Goal: Transaction & Acquisition: Purchase product/service

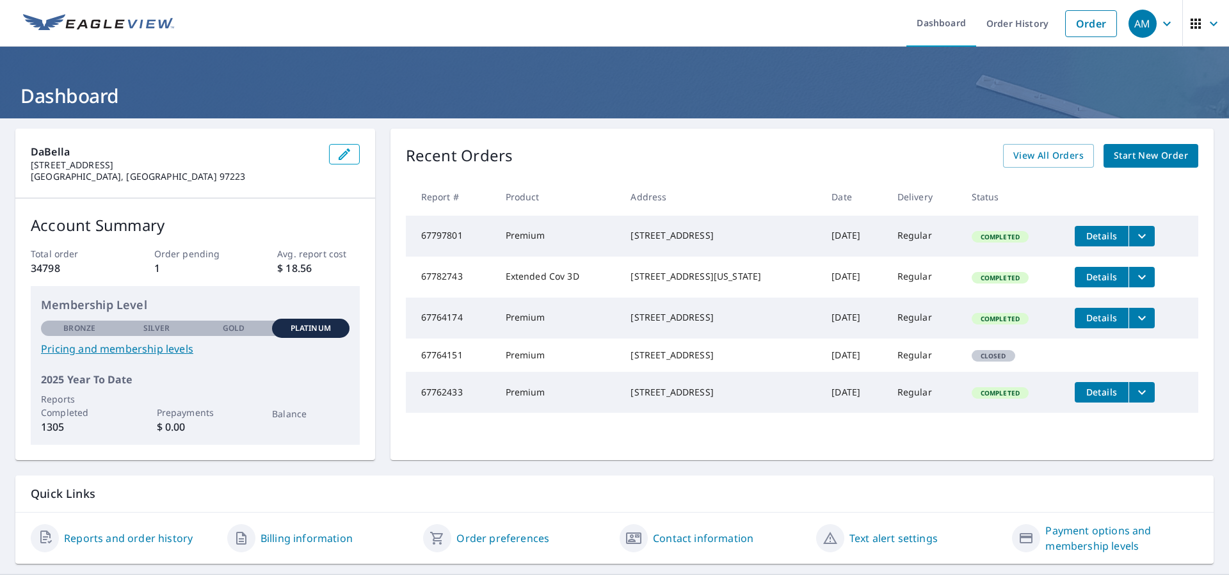
click at [1124, 150] on span "Start New Order" at bounding box center [1150, 156] width 74 height 16
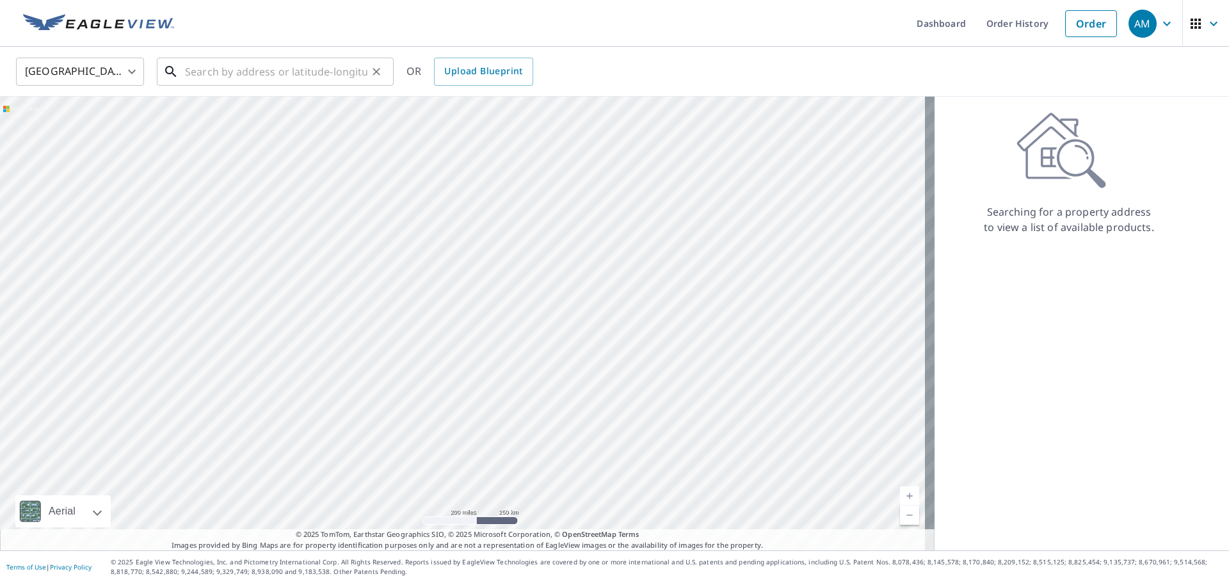
click at [259, 74] on input "text" at bounding box center [276, 72] width 182 height 36
paste input "[STREET_ADDRESS][US_STATE]"
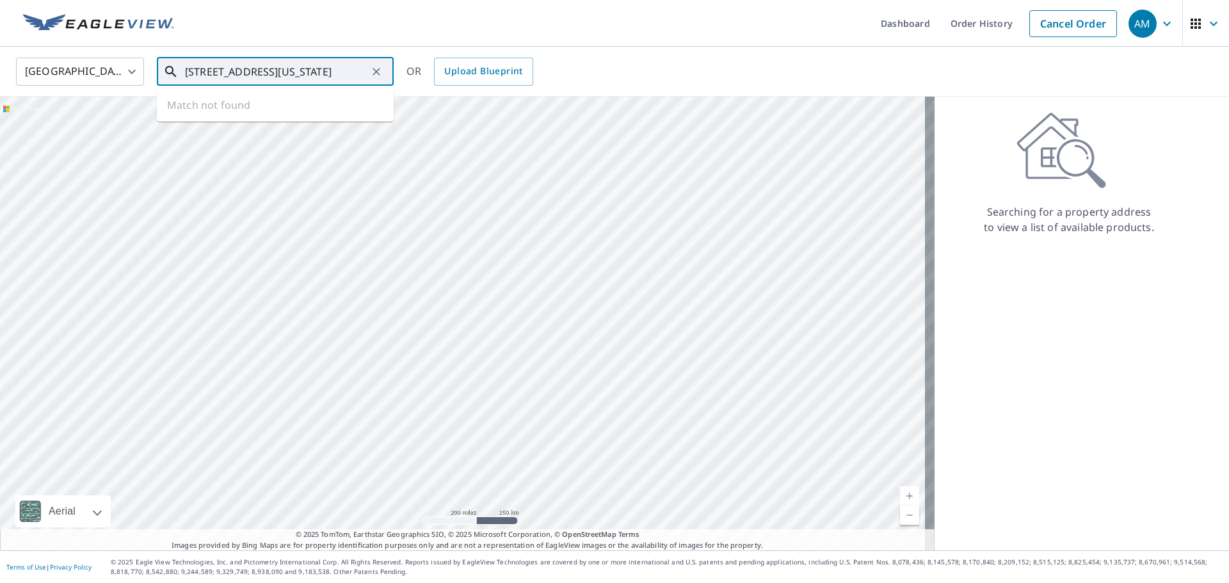
scroll to position [0, 70]
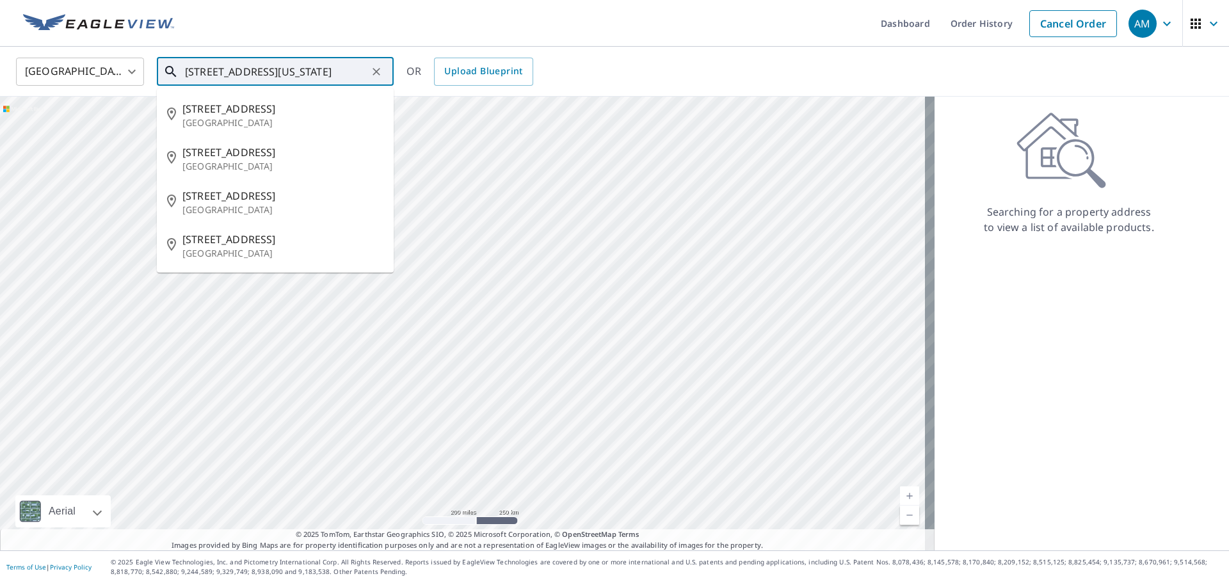
type input "[STREET_ADDRESS][US_STATE]"
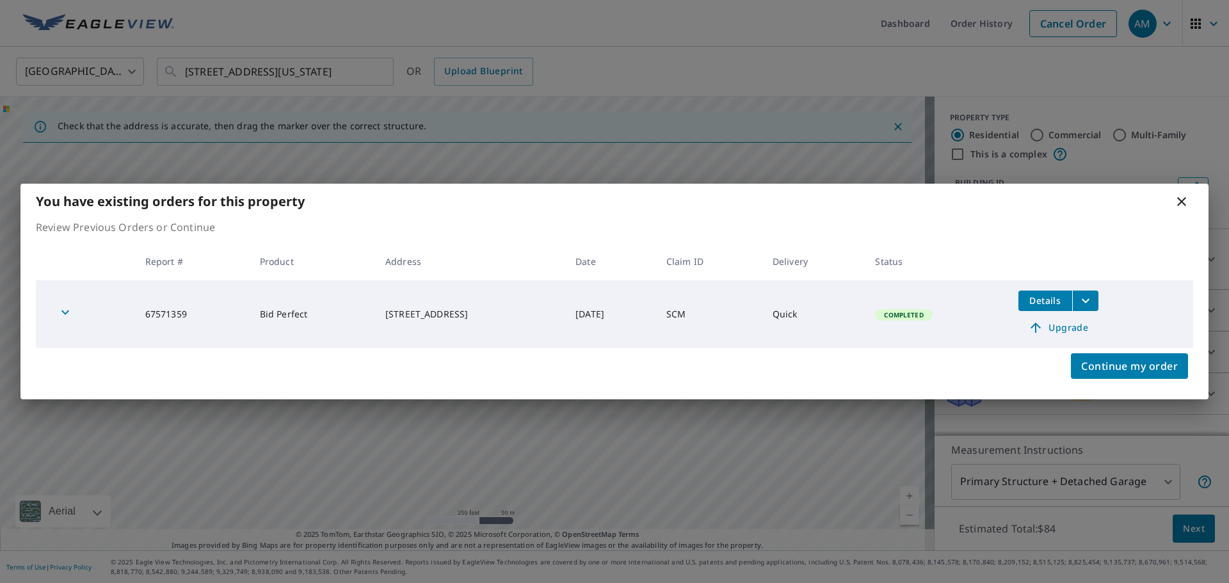
click at [1078, 329] on span "Upgrade" at bounding box center [1058, 327] width 65 height 15
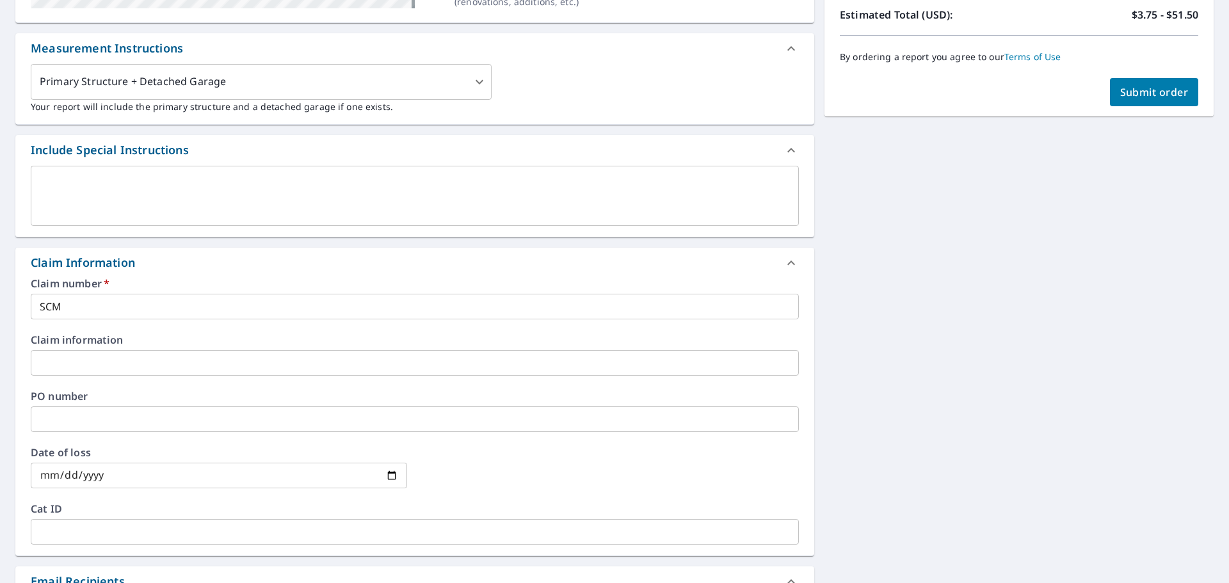
scroll to position [320, 0]
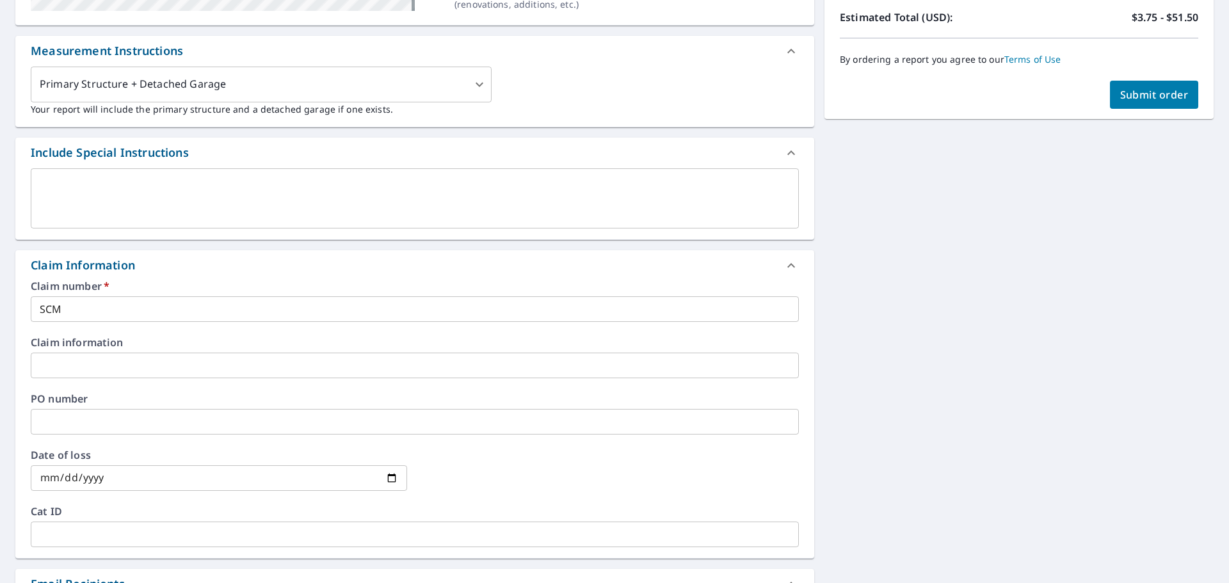
click at [86, 312] on input "SCM" at bounding box center [415, 309] width 768 height 26
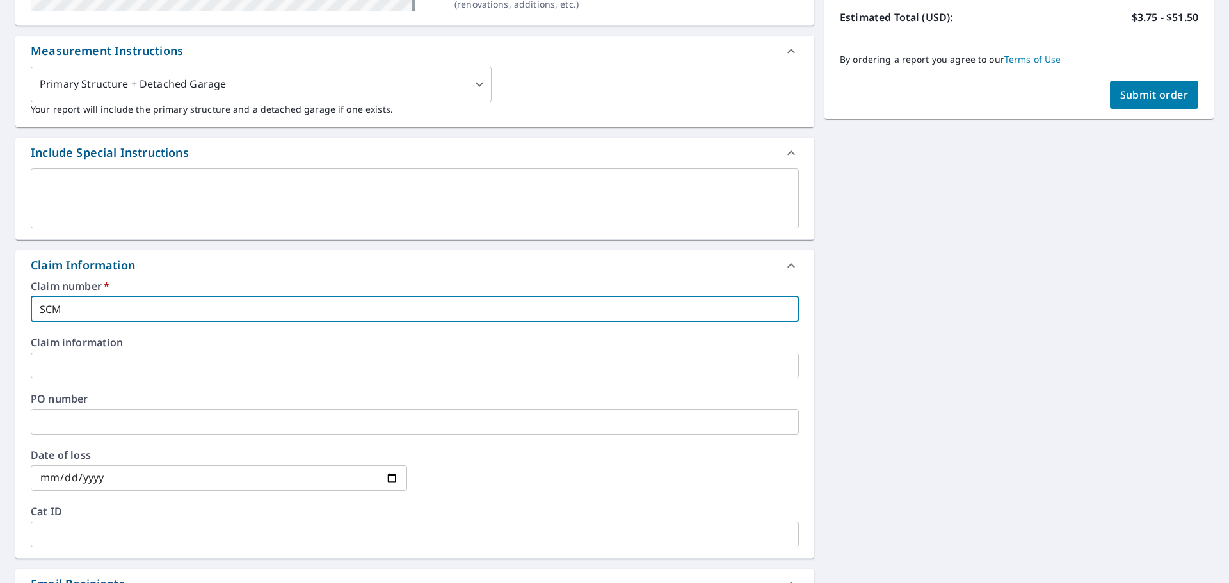
click at [86, 312] on input "SCM" at bounding box center [415, 309] width 768 height 26
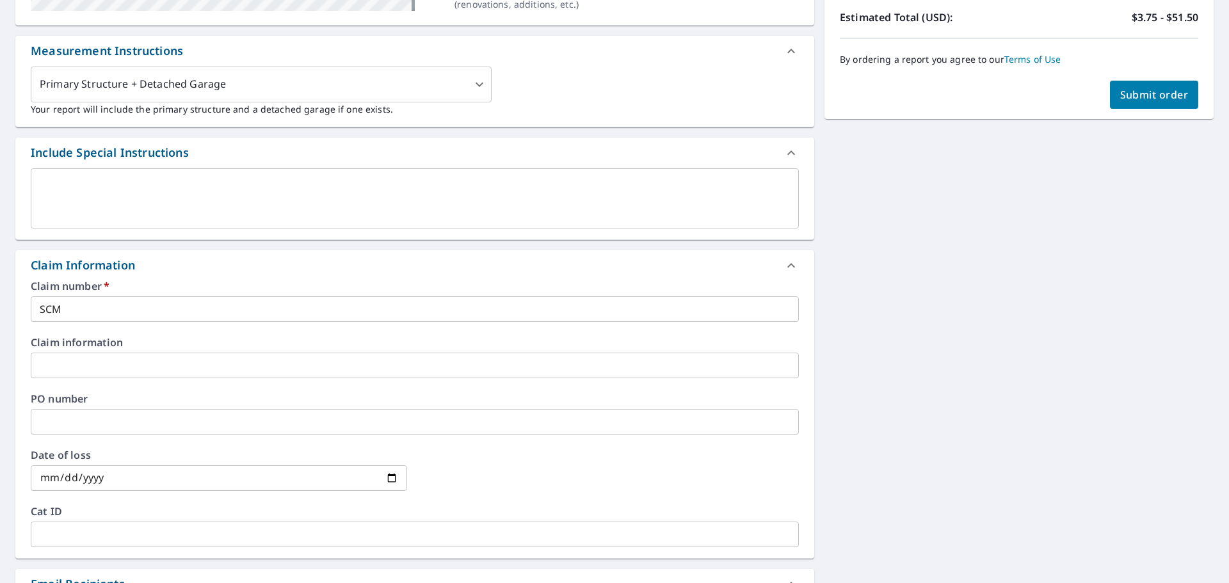
click at [97, 306] on input "SCM" at bounding box center [415, 309] width 768 height 26
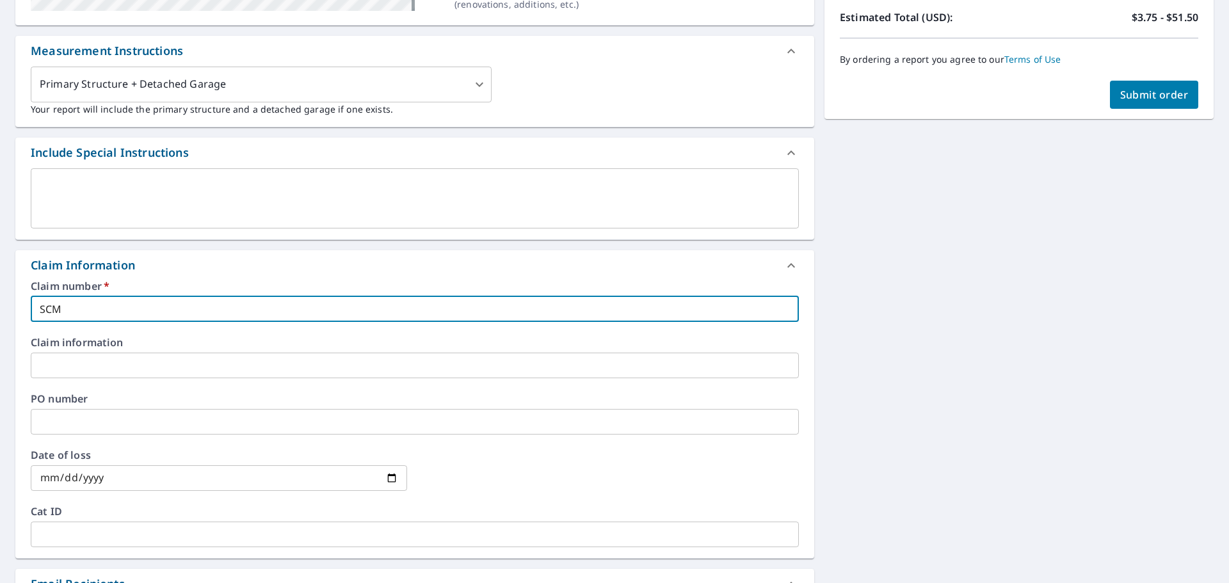
type input "SCMA"
checkbox input "true"
type input "SCMAr"
checkbox input "true"
type input "SCMArn"
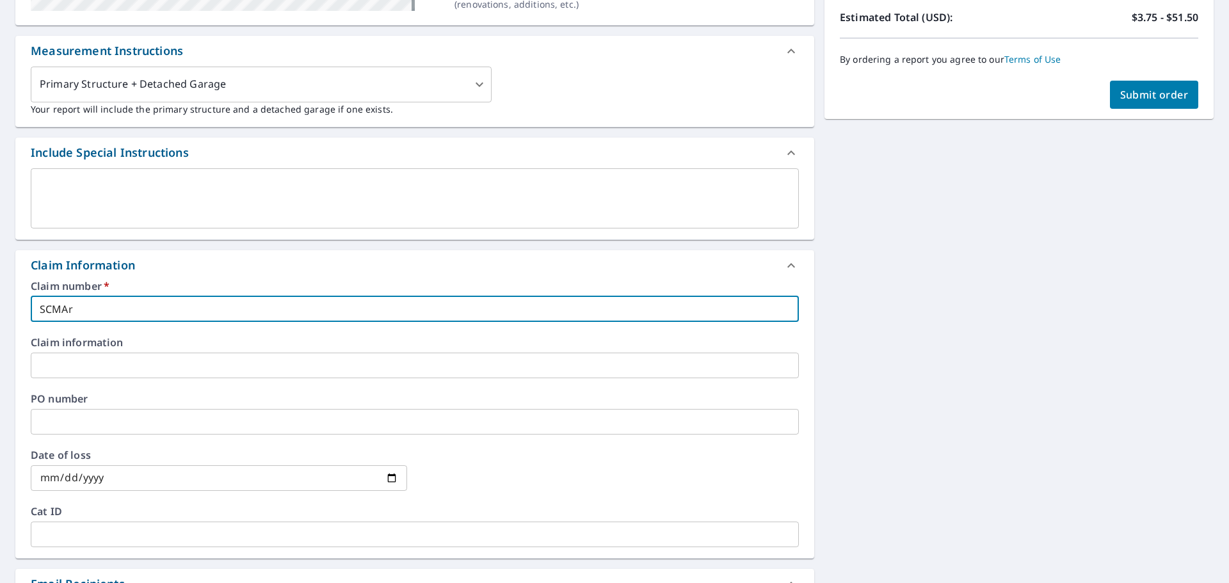
checkbox input "true"
type input "SCMArno"
checkbox input "true"
type input "SCMArnol"
checkbox input "true"
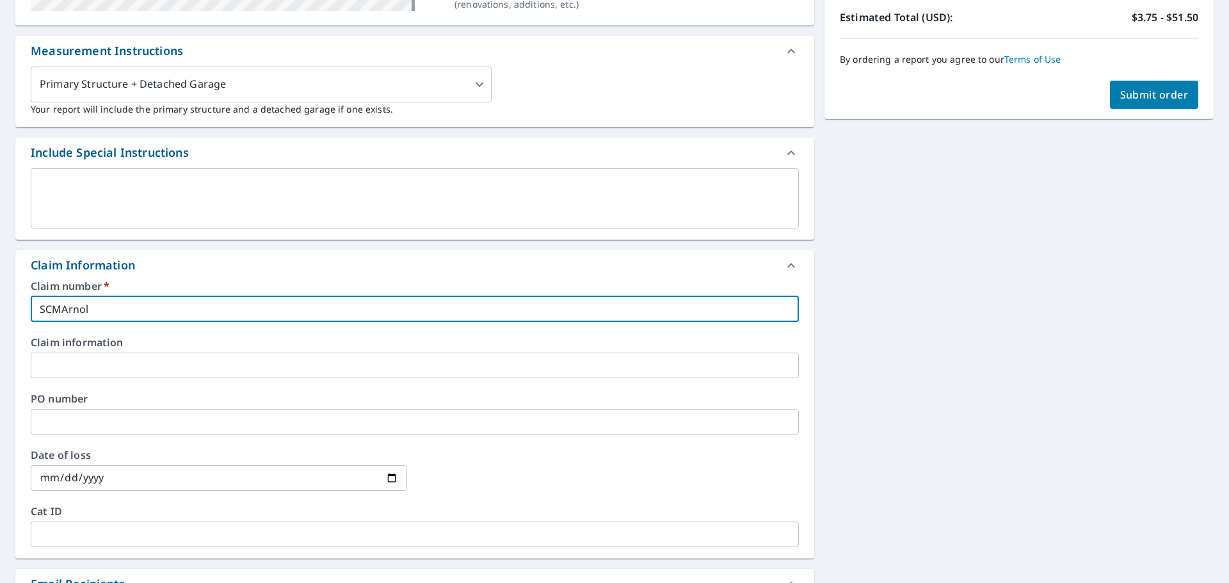
type input "SCMArnold"
checkbox input "true"
type input "SCMArnol"
checkbox input "true"
type input "SCMArno"
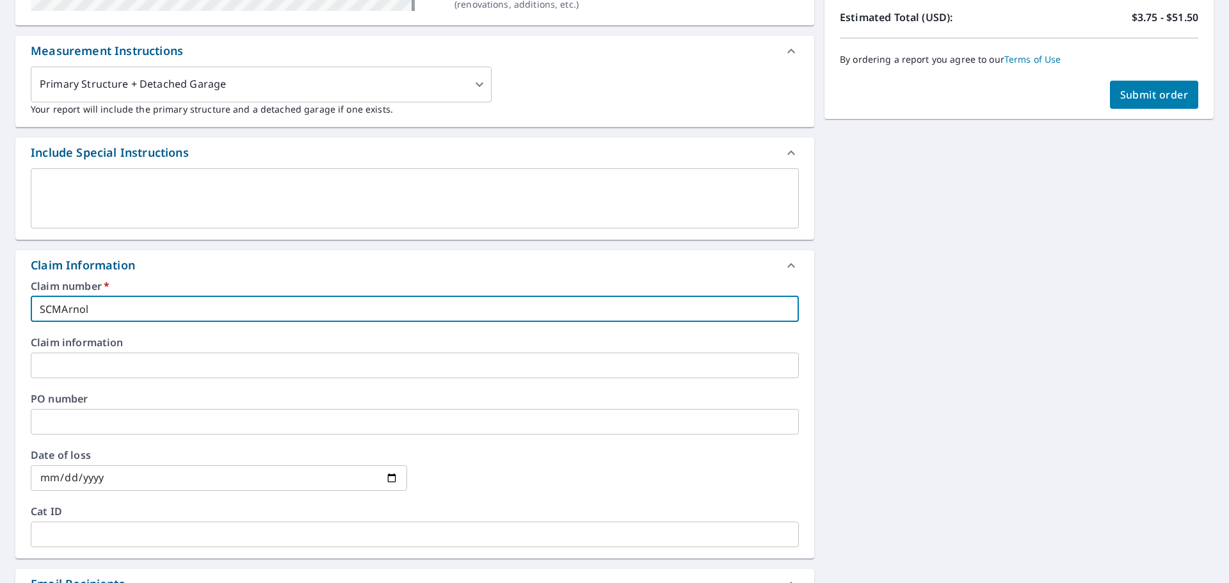
checkbox input "true"
type input "SCMArn"
checkbox input "true"
type input "SCMAr"
checkbox input "true"
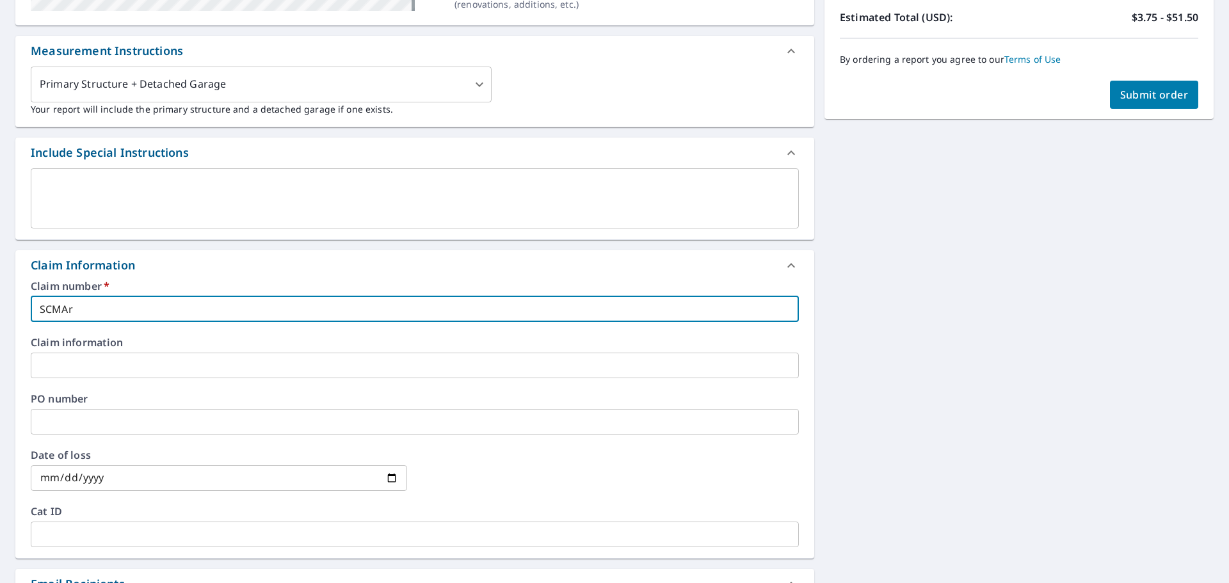
type input "SCMA"
checkbox input "true"
type input "SCM"
checkbox input "true"
type input "SCMC"
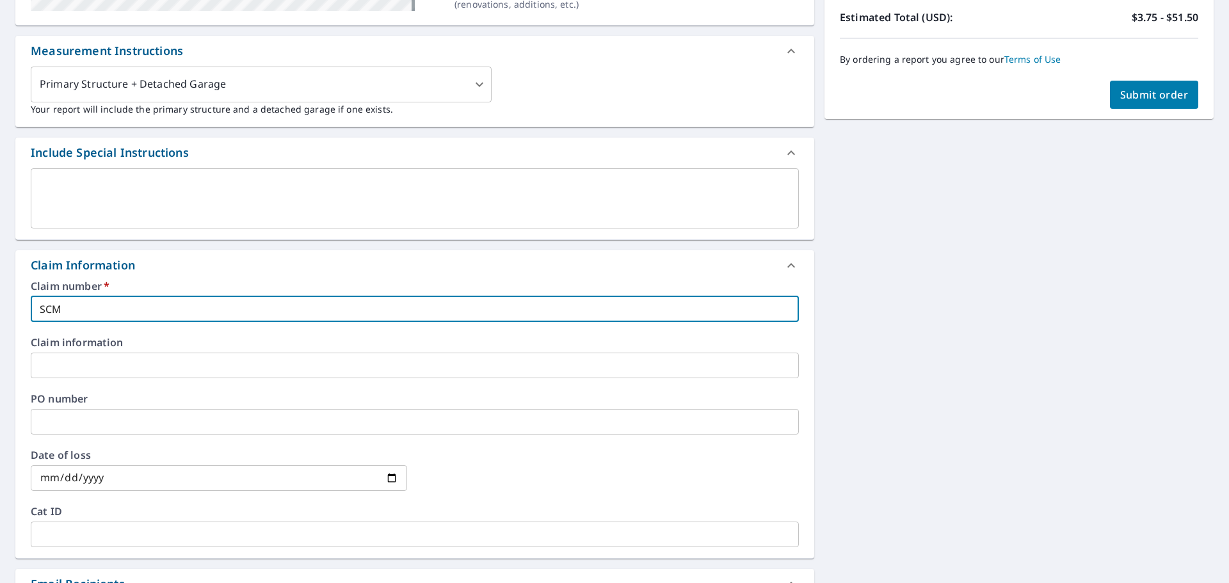
checkbox input "true"
type input "SCMCo"
checkbox input "true"
type input "SCMCoo"
checkbox input "true"
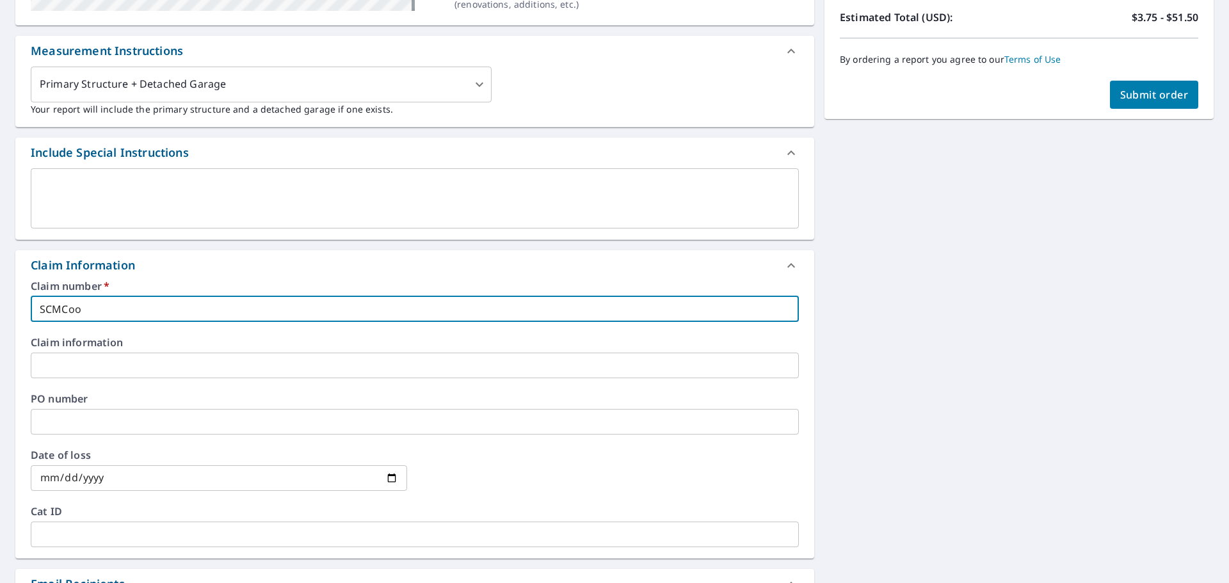
type input "SCMCoop"
checkbox input "true"
type input "SCMCoope"
checkbox input "true"
type input "SCMCooper"
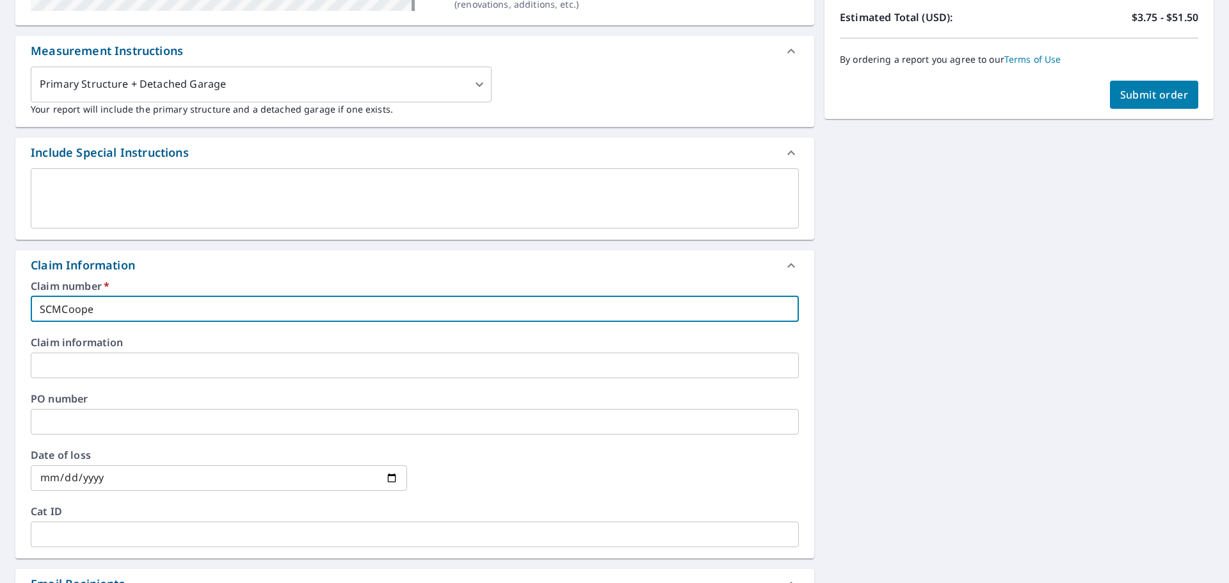
checkbox input "true"
type input "SCMCooper."
checkbox input "true"
type input "SCMCooper.A"
checkbox input "true"
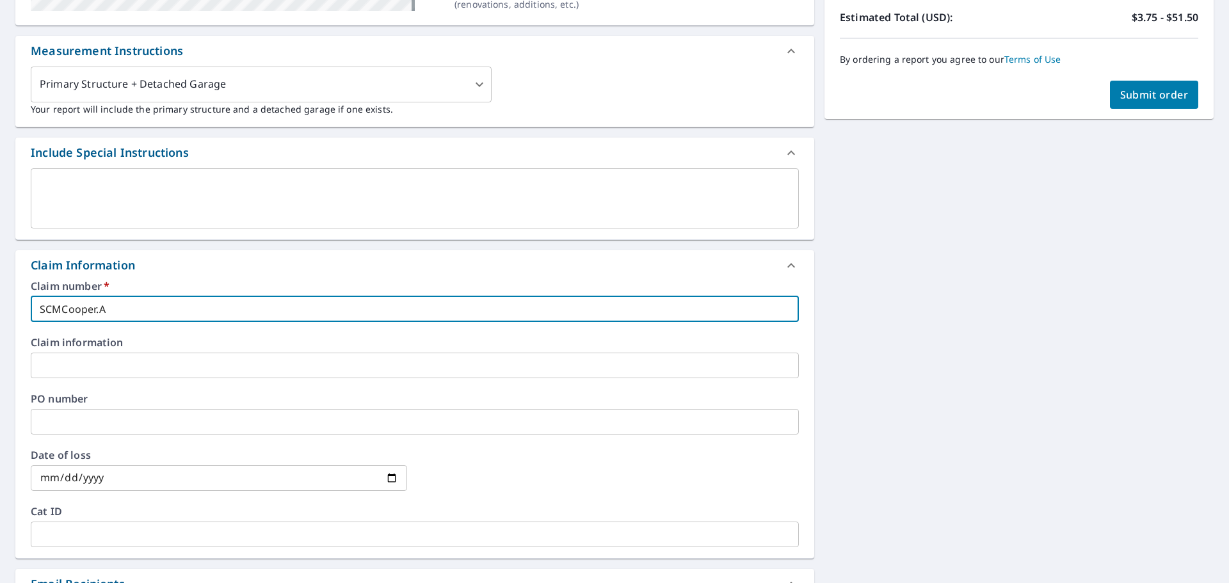
type input "[DOMAIN_NAME]"
checkbox input "true"
type input "SCMCooper.Arn"
checkbox input "true"
type input "SCMCooper.Arno"
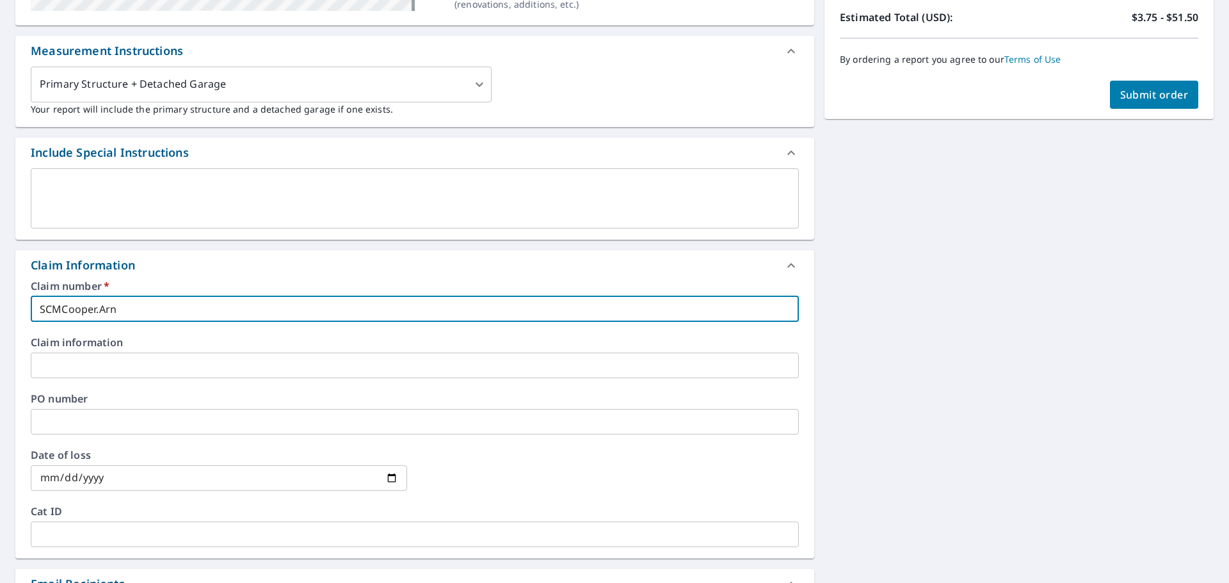
checkbox input "true"
type input "SCMCooper.Arnol"
checkbox input "true"
type input "SCMCooper.[PERSON_NAME]"
checkbox input "true"
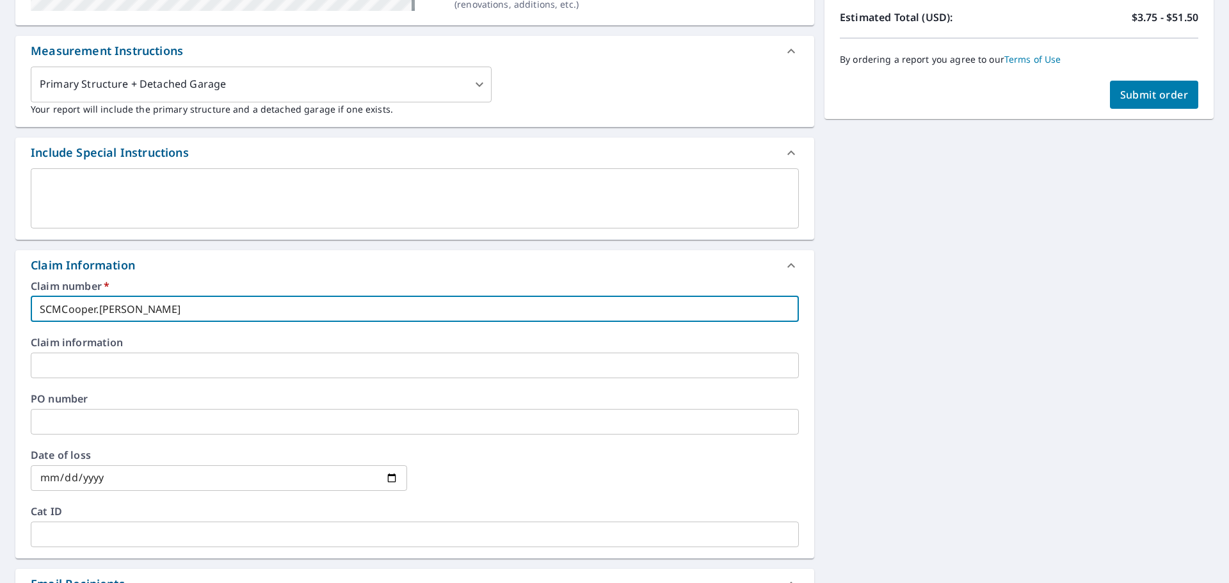
type input "SCMCooper.[PERSON_NAME]"
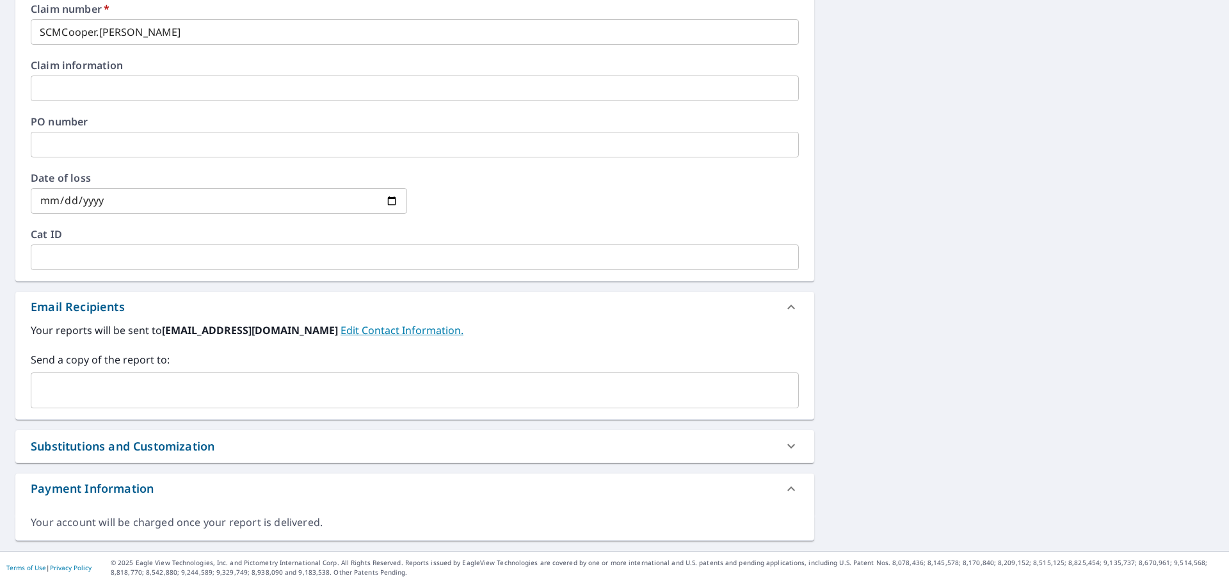
scroll to position [598, 0]
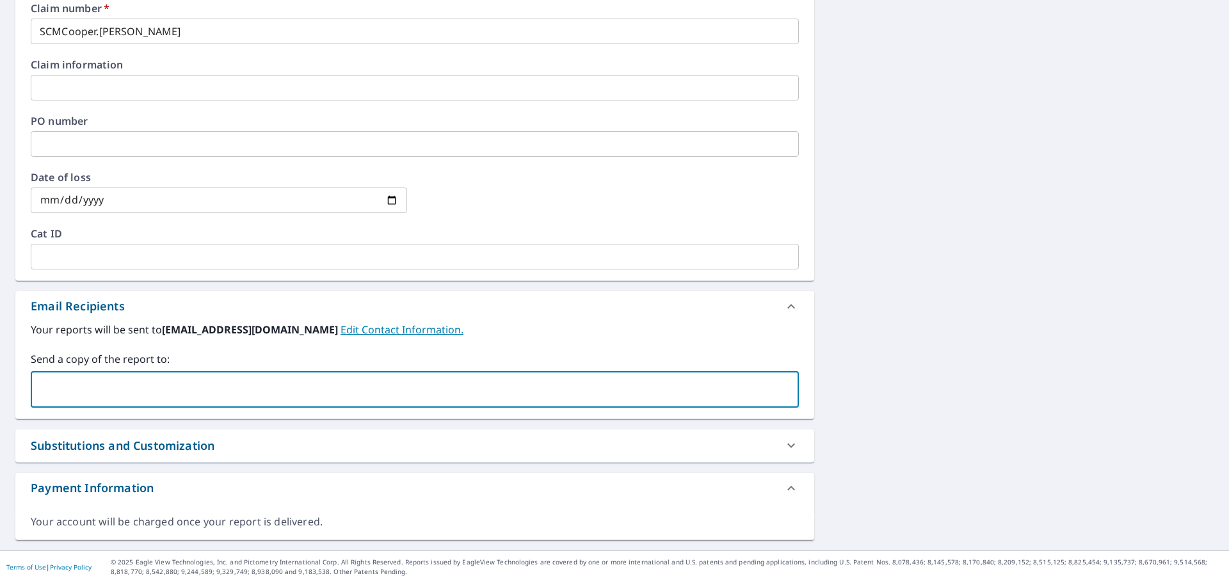
click at [115, 383] on input "text" at bounding box center [404, 390] width 737 height 24
type input "d"
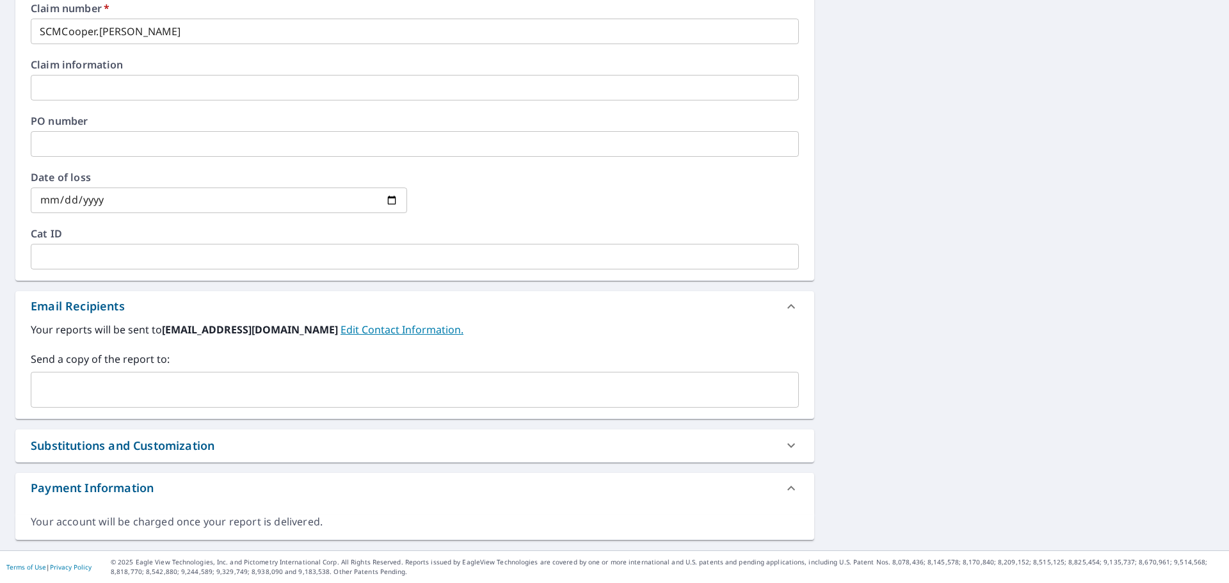
click at [85, 388] on input "text" at bounding box center [404, 390] width 737 height 24
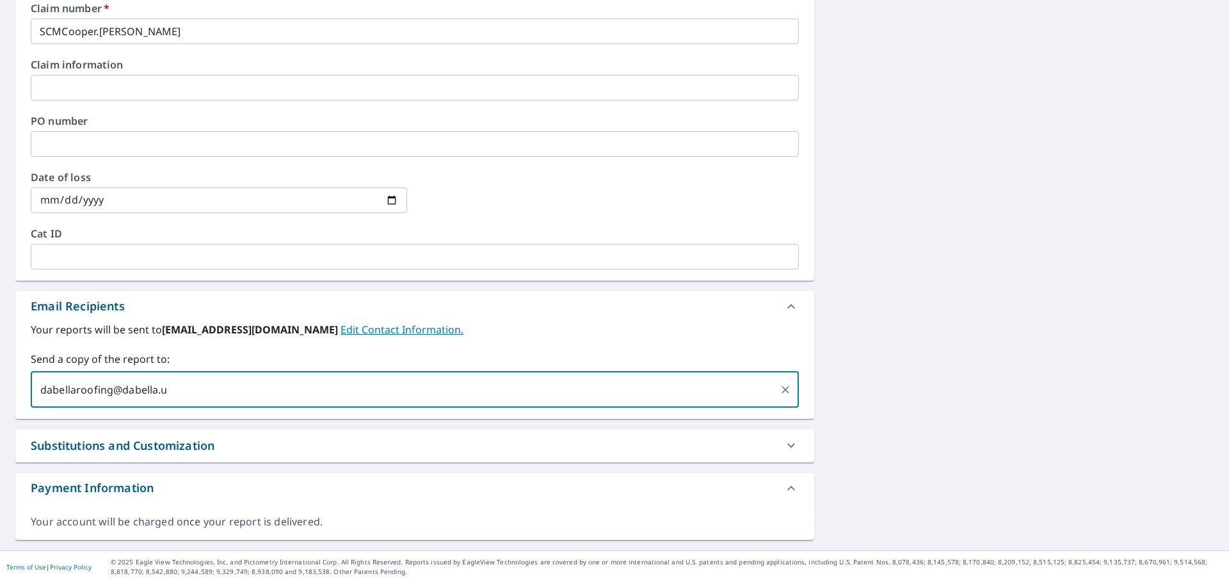
type input "[EMAIL_ADDRESS][DOMAIN_NAME]"
checkbox input "true"
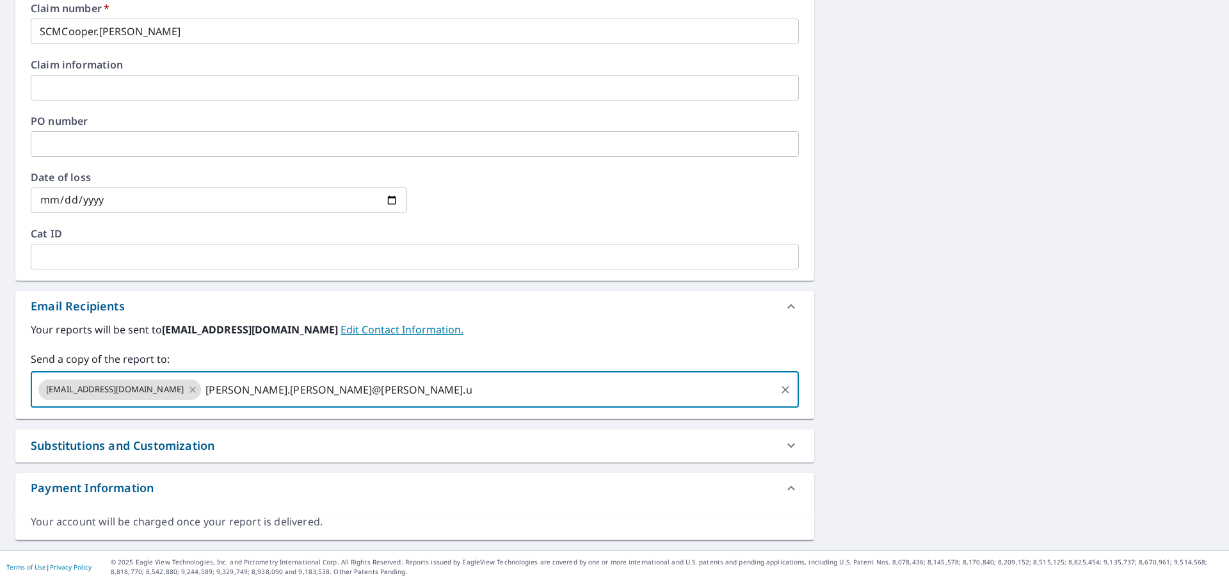
type input "[PERSON_NAME][EMAIL_ADDRESS][PERSON_NAME][PERSON_NAME][DOMAIN_NAME]"
click at [907, 385] on div "[STREET_ADDRESS] Aerial Road A standard road map Aerial A detailed look from ab…" at bounding box center [614, 36] width 1229 height 1030
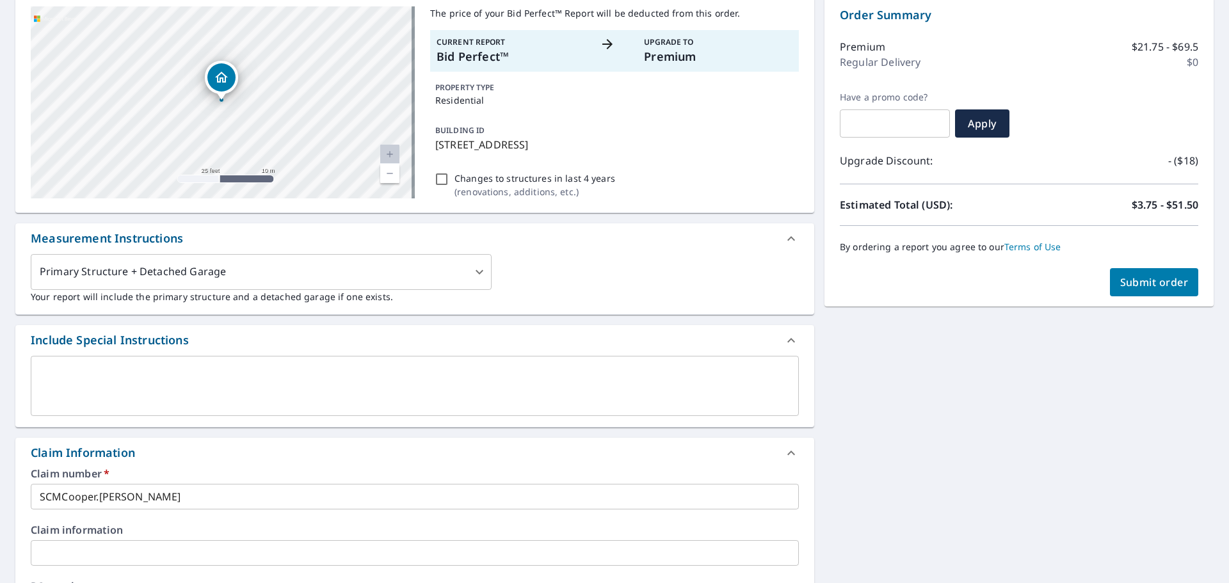
scroll to position [0, 0]
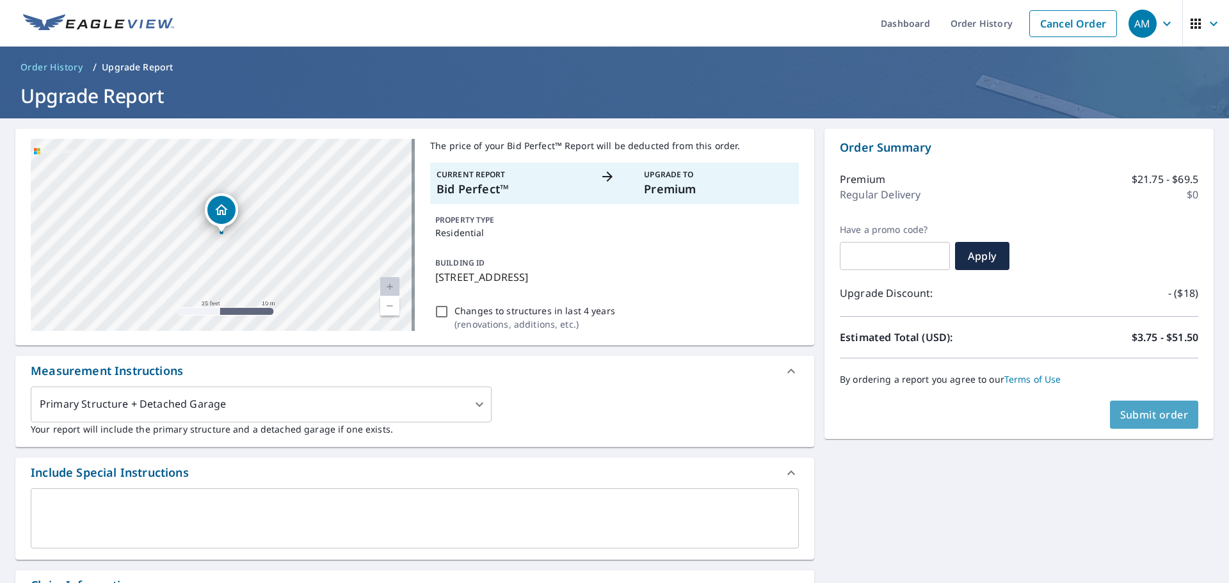
click at [1159, 417] on span "Submit order" at bounding box center [1154, 415] width 68 height 14
checkbox input "true"
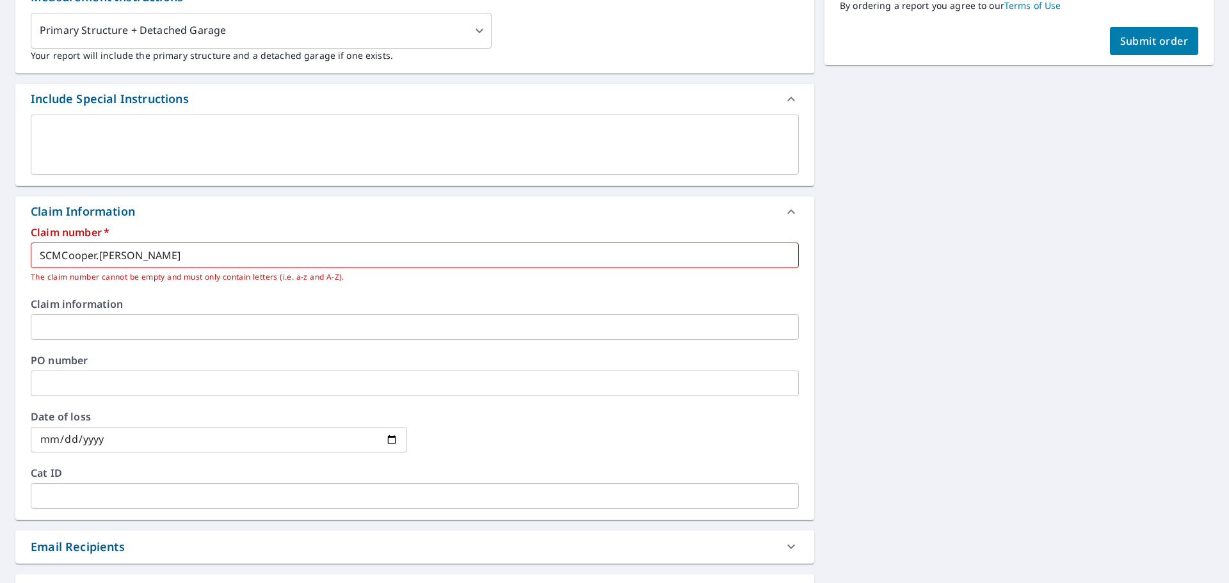
scroll to position [384, 0]
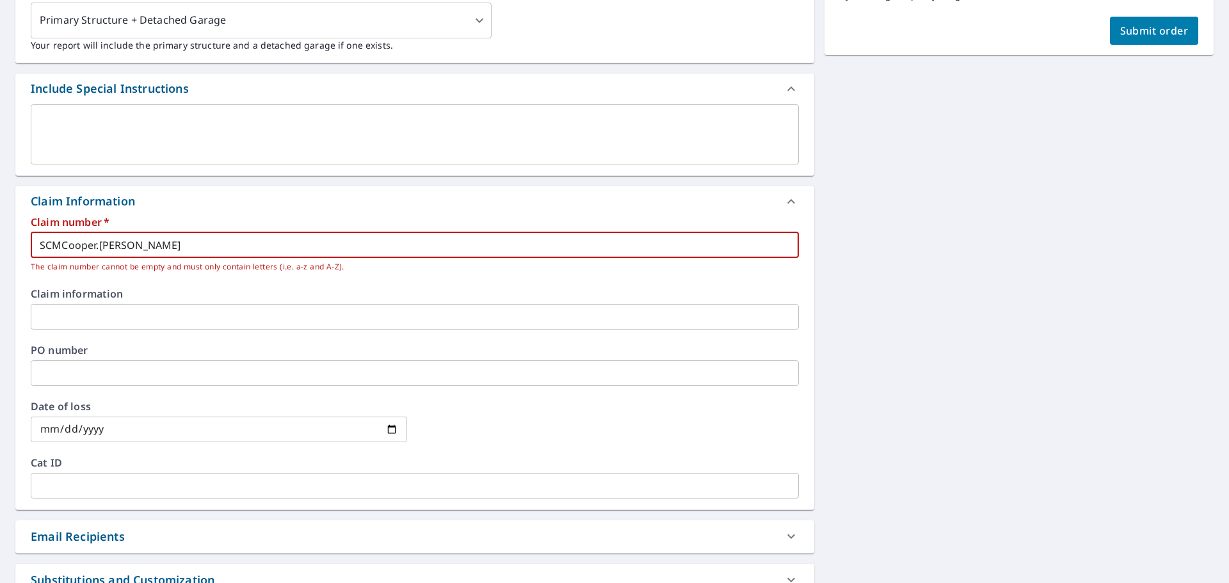
click at [99, 243] on input "SCMCooper.[PERSON_NAME]" at bounding box center [415, 245] width 768 height 26
type input "SCMCooperArnold"
checkbox input "true"
type input "SCMCooperArnold"
click at [1025, 335] on div "[STREET_ADDRESS] Aerial Road A standard road map Aerial A detailed look from ab…" at bounding box center [614, 209] width 1229 height 950
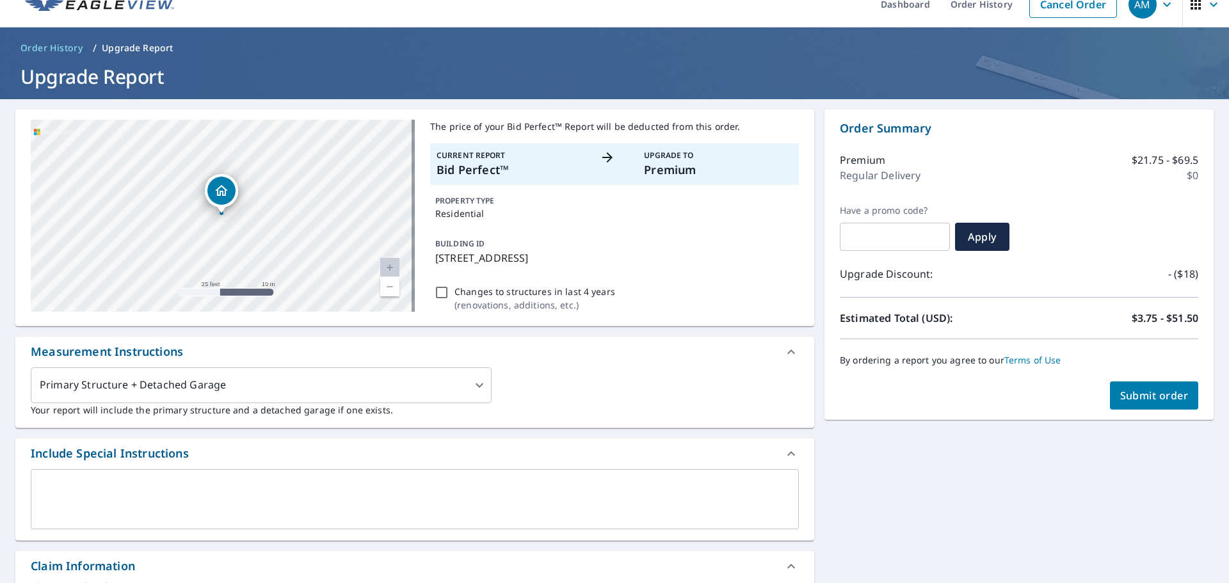
scroll to position [0, 0]
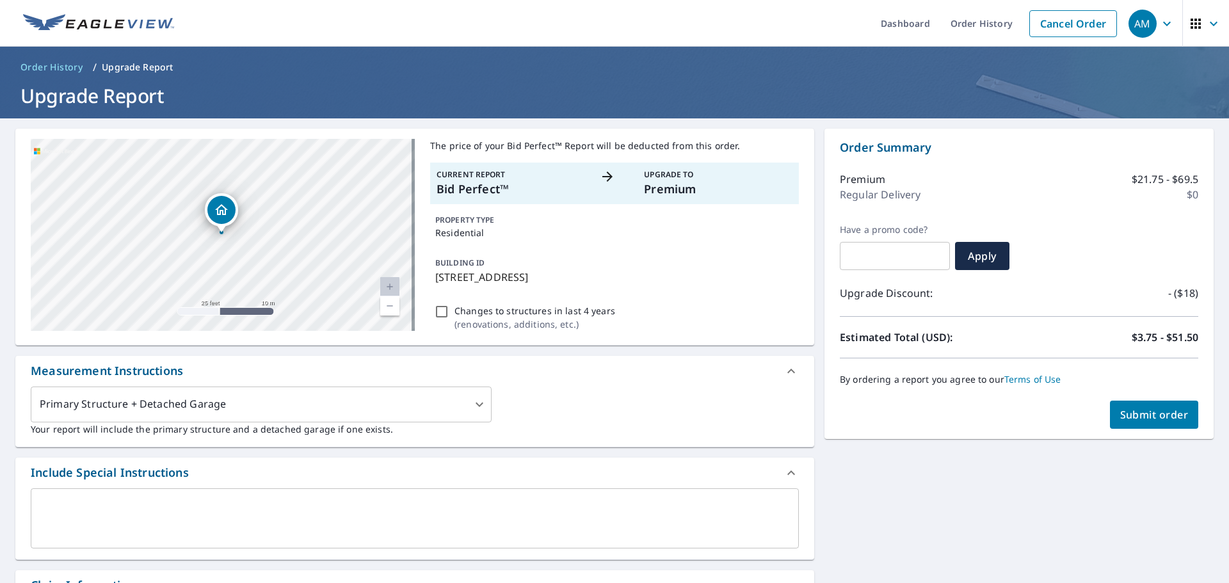
click at [1148, 415] on span "Submit order" at bounding box center [1154, 415] width 68 height 14
checkbox input "true"
